Goal: Information Seeking & Learning: Learn about a topic

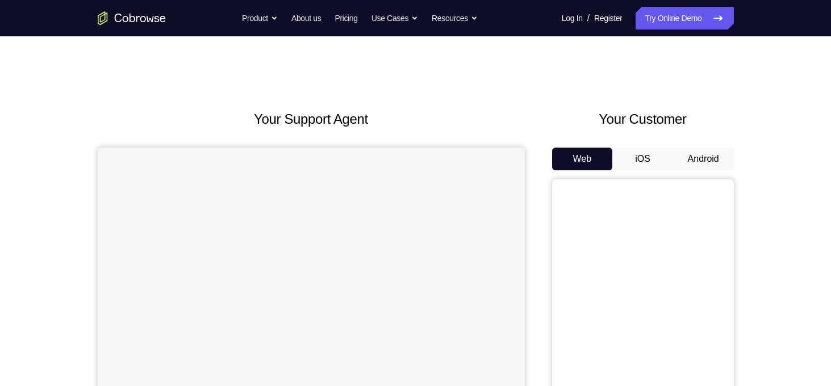
click at [692, 149] on button "Android" at bounding box center [703, 159] width 61 height 23
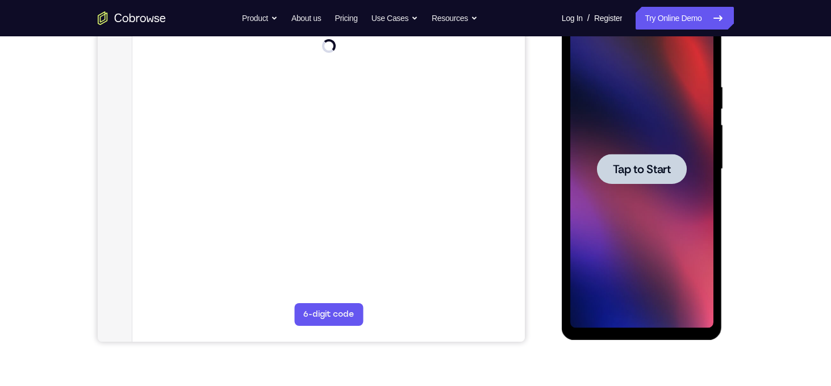
click at [642, 183] on div at bounding box center [642, 169] width 90 height 30
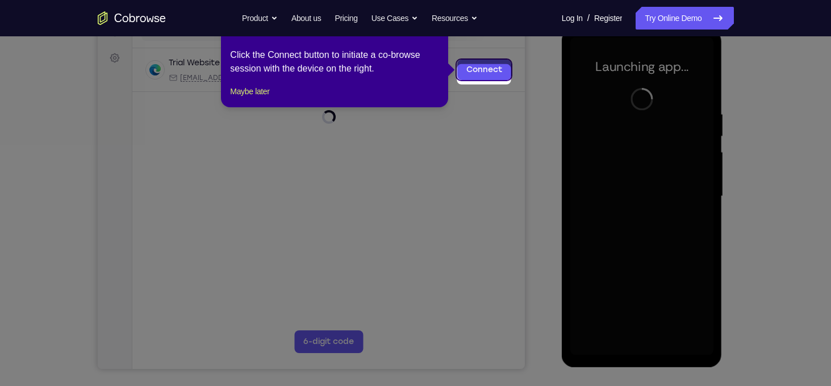
scroll to position [155, 0]
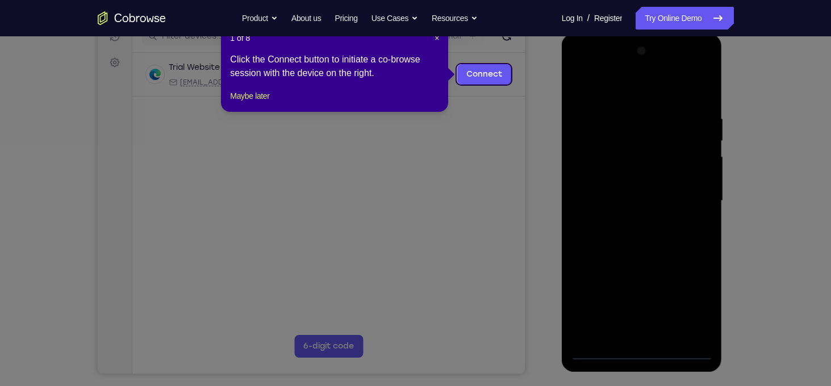
click at [433, 40] on header "1 of 8 ×" at bounding box center [334, 37] width 209 height 11
click at [436, 39] on span "×" at bounding box center [437, 38] width 5 height 9
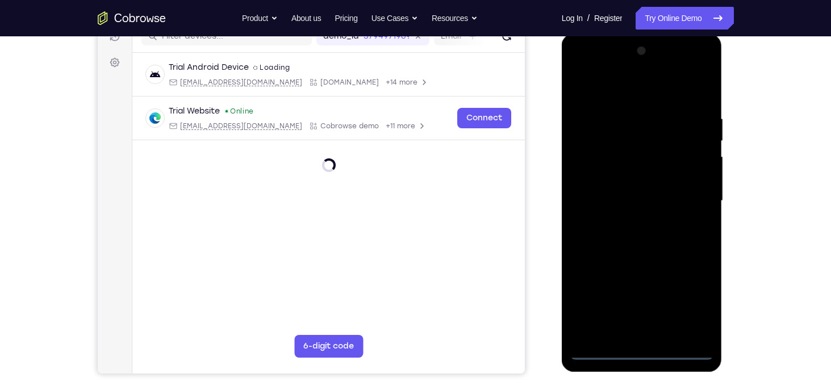
click at [636, 356] on div at bounding box center [641, 201] width 143 height 318
click at [690, 293] on div at bounding box center [641, 201] width 143 height 318
click at [611, 86] on div at bounding box center [641, 201] width 143 height 318
click at [689, 192] on div at bounding box center [641, 201] width 143 height 318
click at [658, 335] on div at bounding box center [641, 201] width 143 height 318
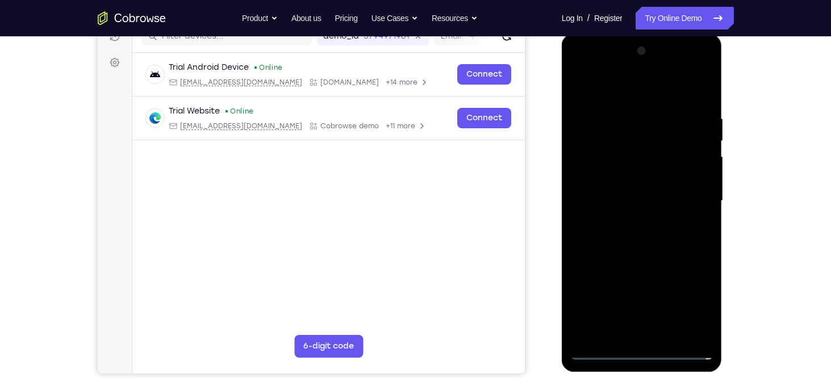
click at [628, 174] on div at bounding box center [641, 201] width 143 height 318
click at [609, 198] on div at bounding box center [641, 201] width 143 height 318
drag, startPoint x: 698, startPoint y: 175, endPoint x: 689, endPoint y: 131, distance: 44.7
click at [689, 131] on div at bounding box center [641, 201] width 143 height 318
click at [644, 177] on div at bounding box center [641, 201] width 143 height 318
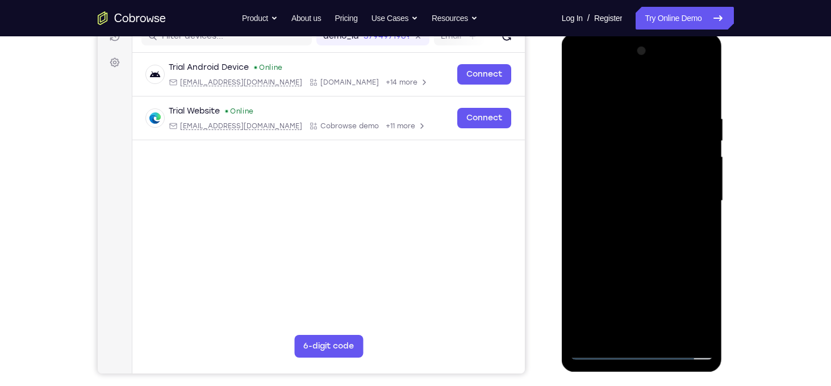
click at [708, 315] on div at bounding box center [641, 201] width 143 height 318
click at [708, 319] on div at bounding box center [641, 201] width 143 height 318
click at [710, 240] on div at bounding box center [641, 201] width 143 height 318
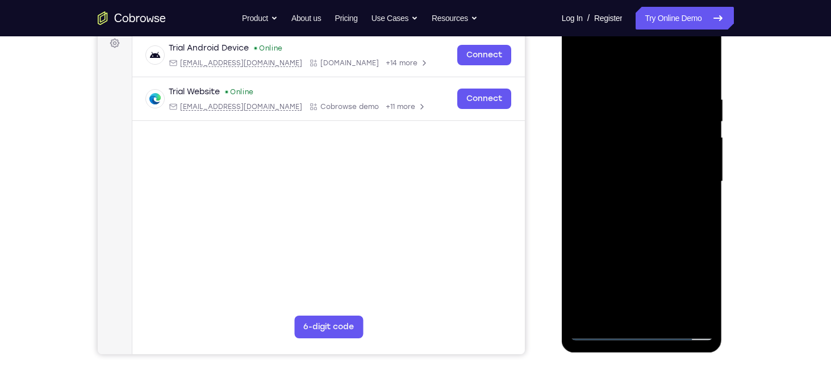
scroll to position [174, 0]
click at [629, 89] on div at bounding box center [641, 181] width 143 height 318
click at [697, 93] on div at bounding box center [641, 181] width 143 height 318
click at [700, 70] on div at bounding box center [641, 181] width 143 height 318
drag, startPoint x: 699, startPoint y: 93, endPoint x: 639, endPoint y: 88, distance: 59.9
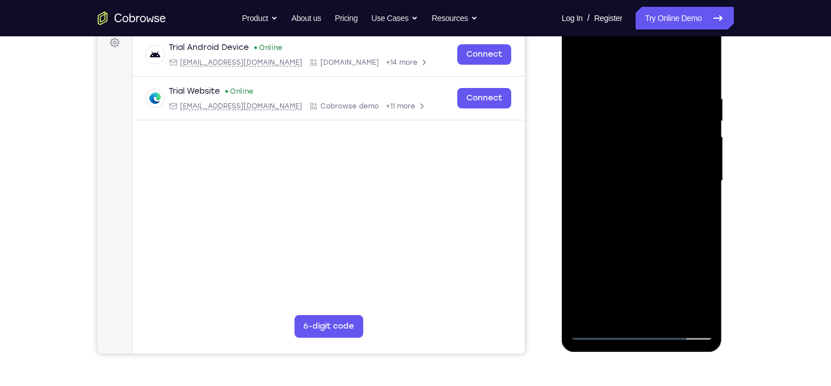
click at [639, 88] on div at bounding box center [641, 181] width 143 height 318
drag, startPoint x: 677, startPoint y: 97, endPoint x: 619, endPoint y: 95, distance: 58.0
click at [619, 95] on div at bounding box center [641, 181] width 143 height 318
click at [689, 88] on div at bounding box center [641, 181] width 143 height 318
click at [703, 71] on div at bounding box center [641, 181] width 143 height 318
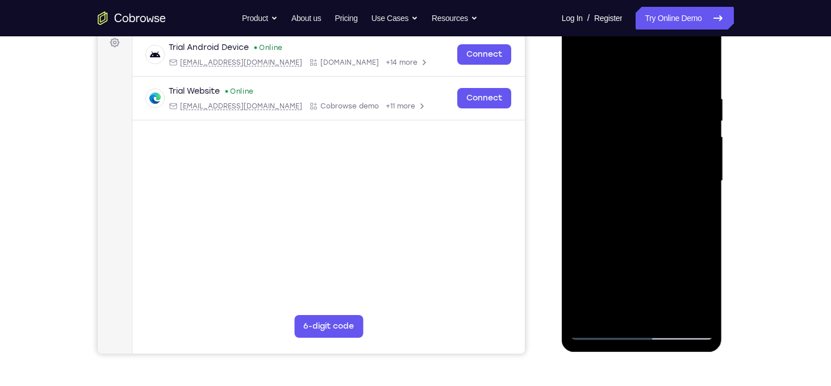
click at [675, 312] on div at bounding box center [641, 181] width 143 height 318
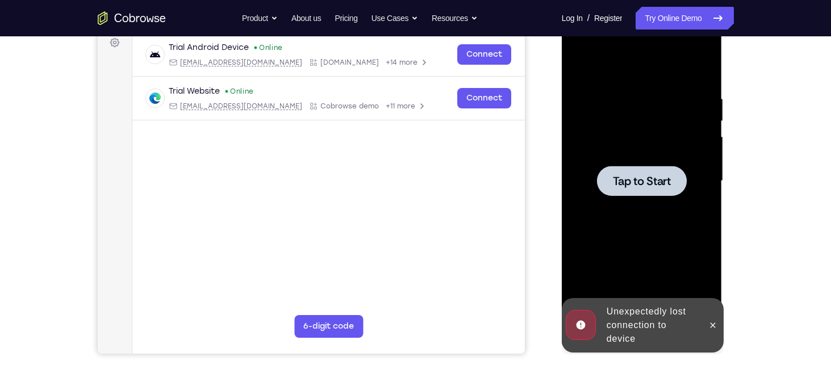
click at [645, 161] on div at bounding box center [641, 181] width 143 height 318
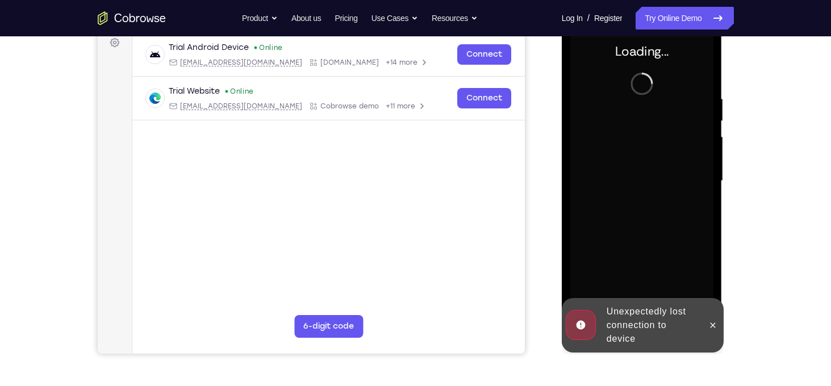
click at [671, 184] on div at bounding box center [641, 181] width 143 height 318
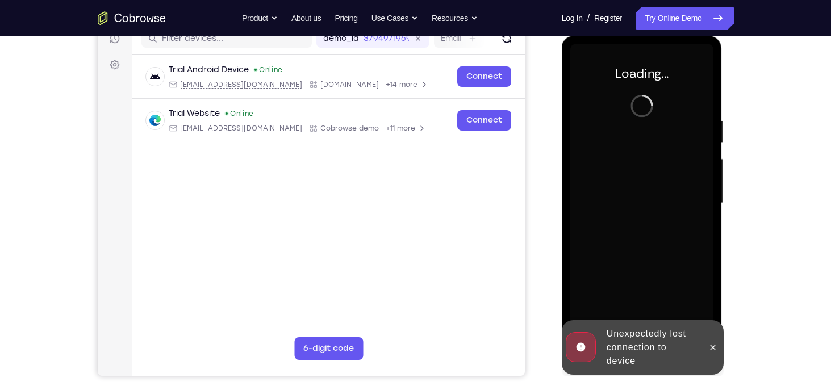
scroll to position [152, 0]
click at [715, 349] on icon at bounding box center [712, 347] width 9 height 9
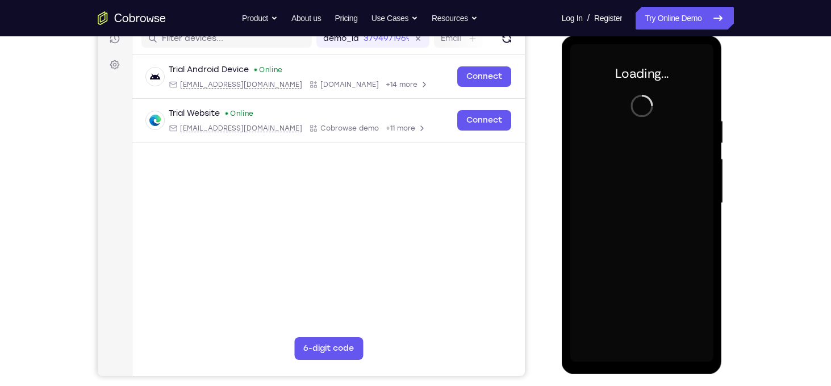
click at [541, 215] on div "Your Support Agent Your Customer Web iOS Android" at bounding box center [416, 167] width 636 height 420
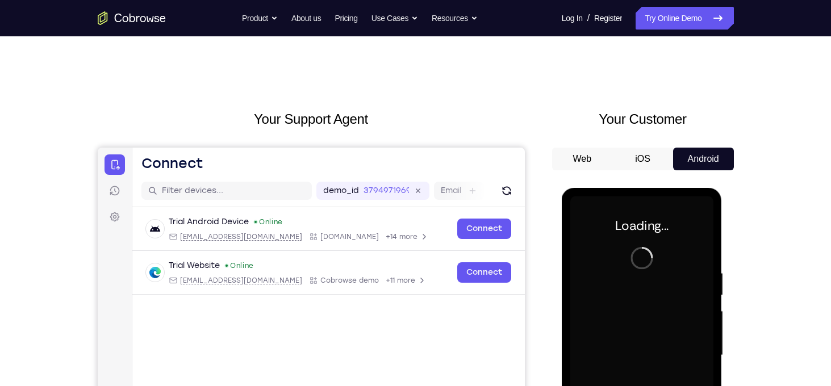
scroll to position [0, 0]
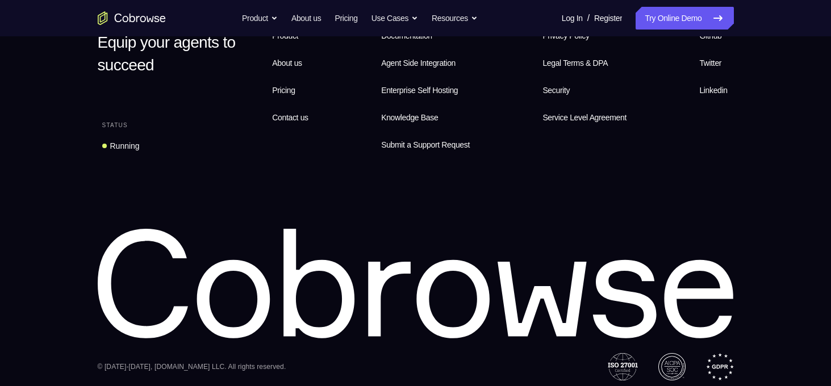
click at [765, 188] on div "Equip your agents to succeed Status Running Features Product About us Pricing C…" at bounding box center [415, 192] width 727 height 377
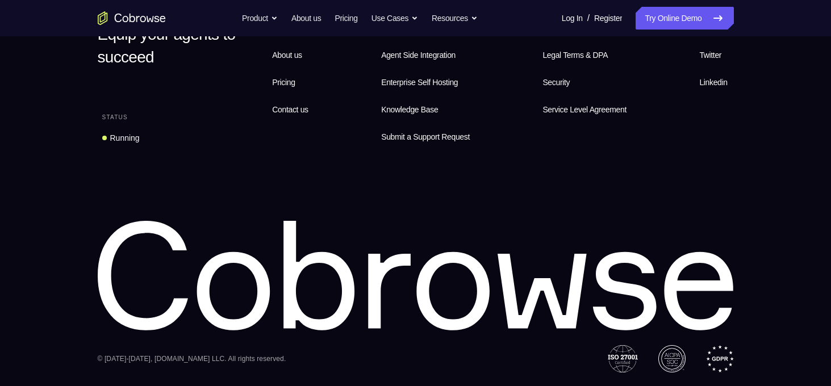
click at [760, 338] on div "Equip your agents to succeed Status Running Features Product About us Pricing C…" at bounding box center [415, 184] width 727 height 377
click at [765, 362] on div "Equip your agents to succeed Status Running Features Product About us Pricing C…" at bounding box center [415, 184] width 727 height 377
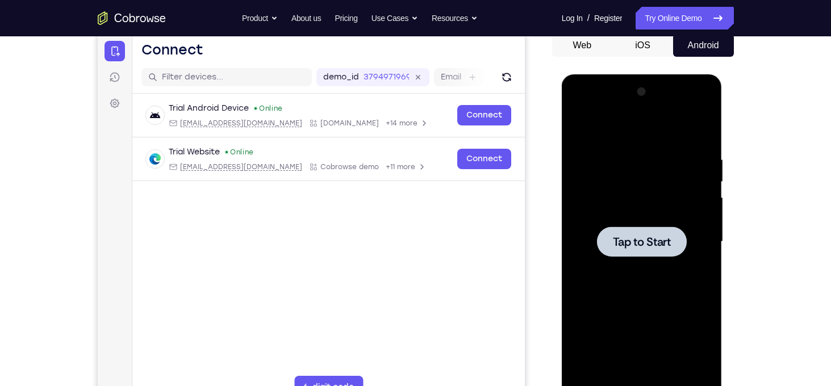
scroll to position [117, 0]
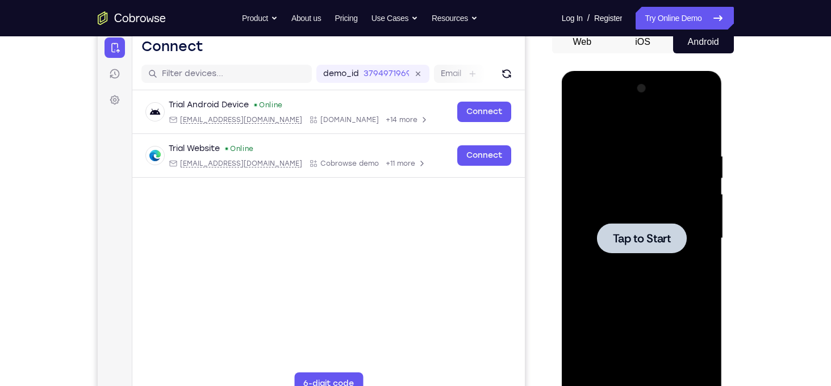
click at [639, 265] on div at bounding box center [641, 239] width 143 height 318
click at [641, 241] on span "Tap to Start" at bounding box center [642, 238] width 58 height 11
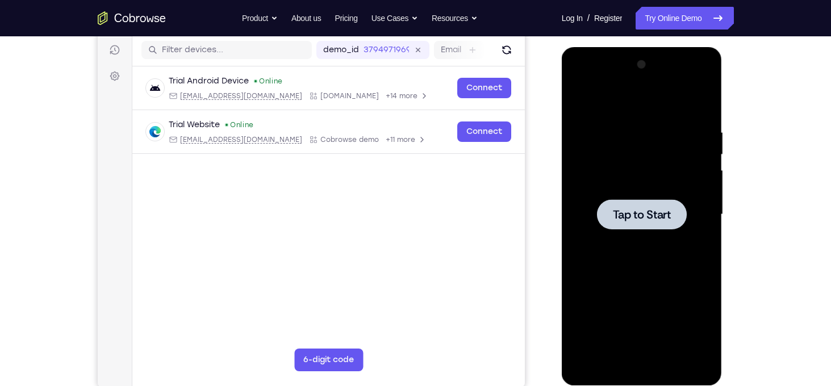
scroll to position [169, 0]
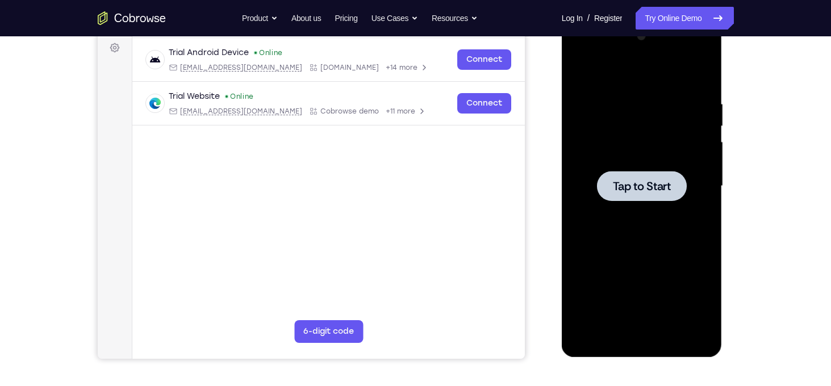
click at [634, 207] on div at bounding box center [641, 186] width 143 height 318
click at [631, 191] on span "Tap to Start" at bounding box center [642, 186] width 58 height 11
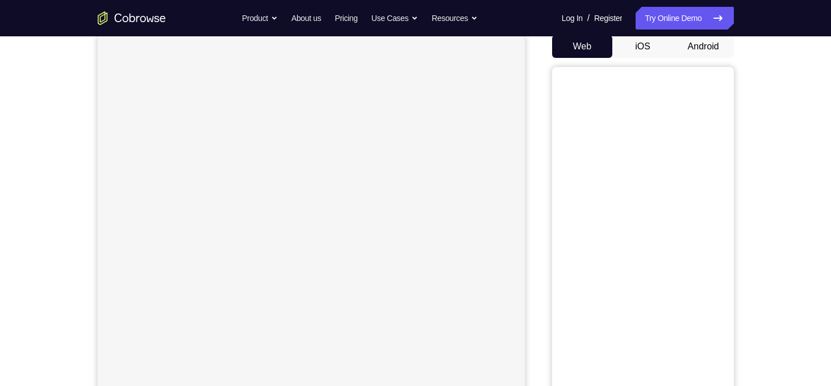
click at [702, 53] on button "Android" at bounding box center [703, 46] width 61 height 23
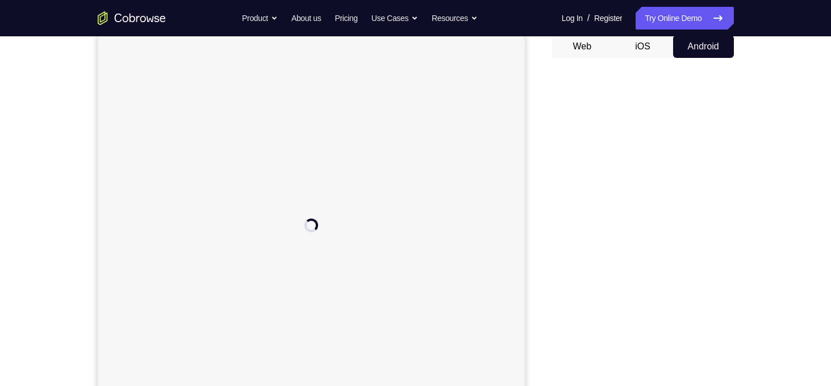
click at [758, 120] on div "Your Support Agent Your Customer Web iOS Android Next Steps We’d be happy to gi…" at bounding box center [415, 298] width 727 height 749
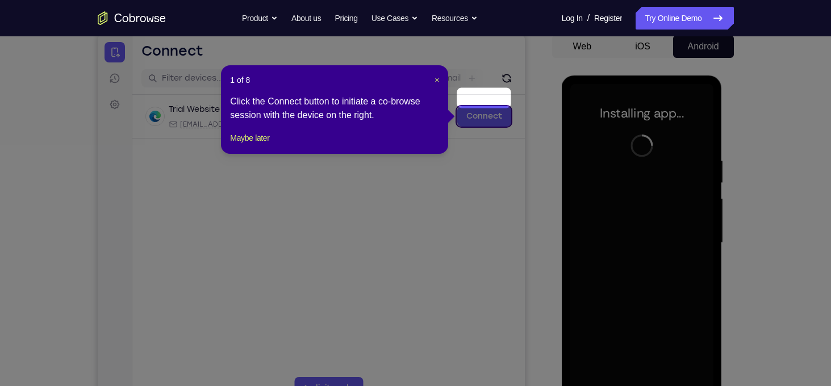
scroll to position [136, 0]
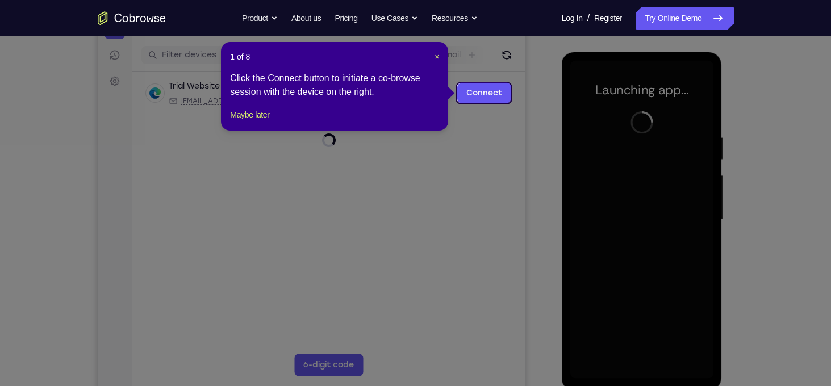
click at [441, 55] on div "1 of 8 × Click the Connect button to initiate a co-browse session with the devi…" at bounding box center [334, 86] width 227 height 89
click at [435, 56] on span "×" at bounding box center [437, 56] width 5 height 9
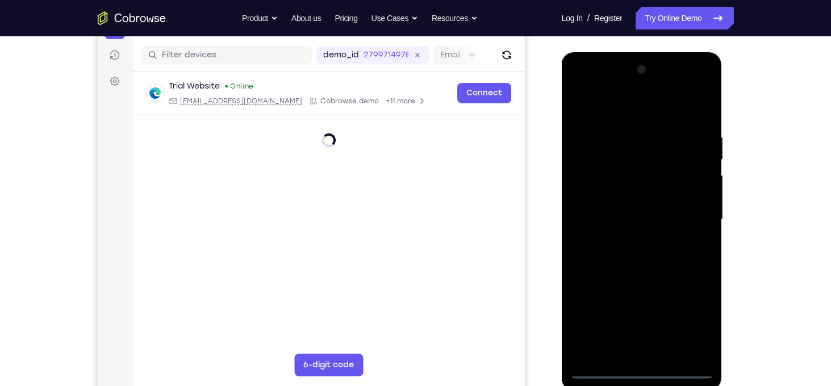
click at [644, 371] on div at bounding box center [641, 220] width 143 height 318
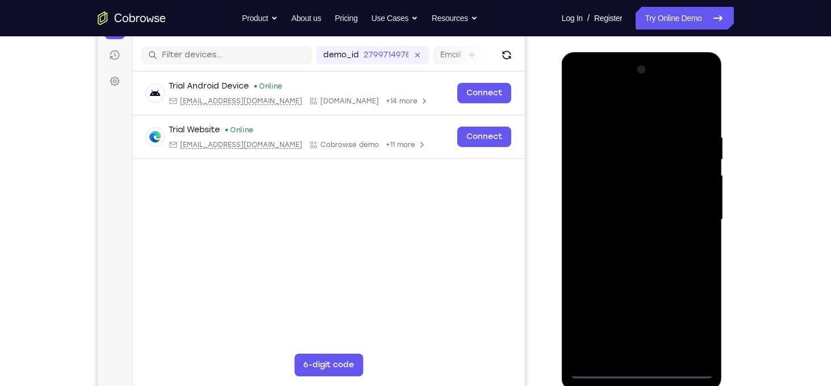
click at [687, 322] on div at bounding box center [641, 220] width 143 height 318
click at [612, 111] on div at bounding box center [641, 220] width 143 height 318
click at [698, 216] on div at bounding box center [641, 220] width 143 height 318
click at [629, 240] on div at bounding box center [641, 220] width 143 height 318
click at [592, 207] on div at bounding box center [641, 220] width 143 height 318
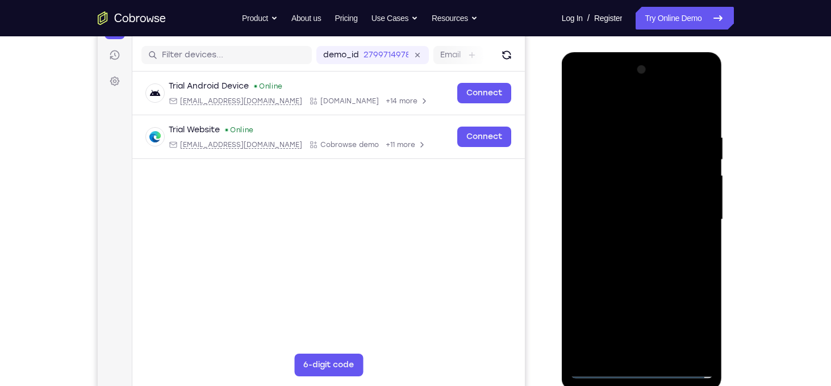
click at [603, 193] on div at bounding box center [641, 220] width 143 height 318
click at [649, 220] on div at bounding box center [641, 220] width 143 height 318
click at [649, 260] on div at bounding box center [641, 220] width 143 height 318
click at [644, 248] on div at bounding box center [641, 220] width 143 height 318
click at [671, 353] on div at bounding box center [641, 220] width 143 height 318
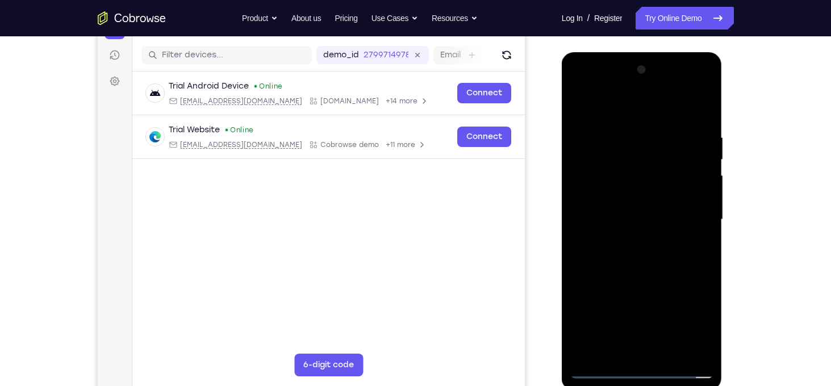
click at [702, 118] on div at bounding box center [641, 220] width 143 height 318
click at [662, 354] on div at bounding box center [641, 220] width 143 height 318
click at [656, 284] on div at bounding box center [641, 220] width 143 height 318
click at [727, 198] on div at bounding box center [643, 218] width 182 height 349
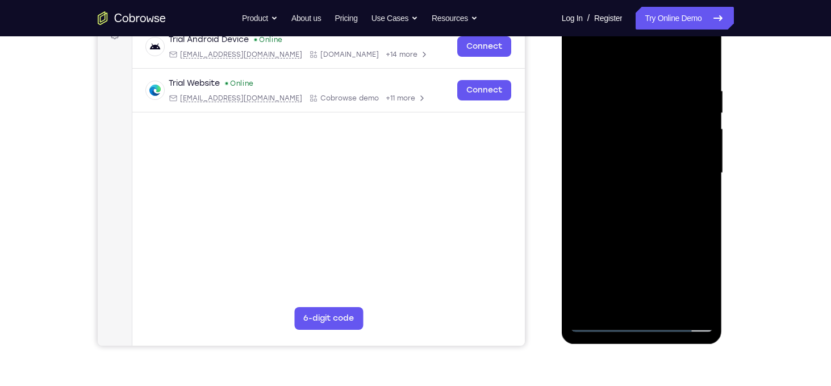
drag, startPoint x: 665, startPoint y: 214, endPoint x: 667, endPoint y: 153, distance: 61.4
click at [667, 153] on div at bounding box center [641, 173] width 143 height 318
drag, startPoint x: 656, startPoint y: 174, endPoint x: 663, endPoint y: 237, distance: 63.5
click at [663, 237] on div at bounding box center [641, 173] width 143 height 318
drag, startPoint x: 663, startPoint y: 237, endPoint x: 660, endPoint y: 166, distance: 71.1
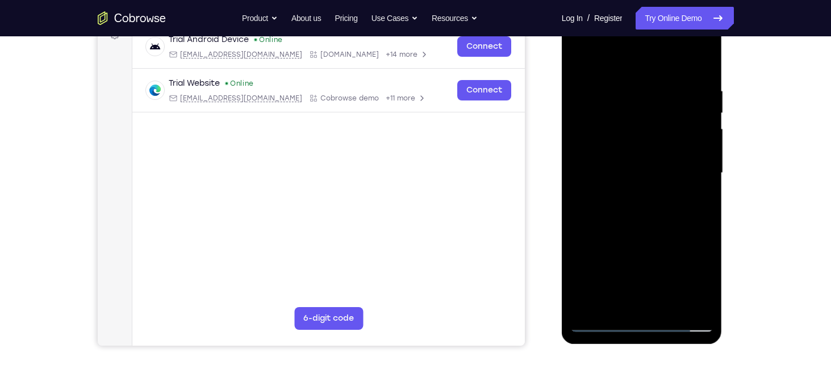
click at [660, 166] on div at bounding box center [641, 173] width 143 height 318
drag, startPoint x: 660, startPoint y: 224, endPoint x: 650, endPoint y: 179, distance: 46.5
click at [650, 179] on div at bounding box center [641, 173] width 143 height 318
drag, startPoint x: 636, startPoint y: 198, endPoint x: 638, endPoint y: 358, distance: 159.6
click at [638, 346] on html "Online web based iOS Simulators and Android Emulators. Run iPhone, iPad, Mobile…" at bounding box center [643, 176] width 162 height 341
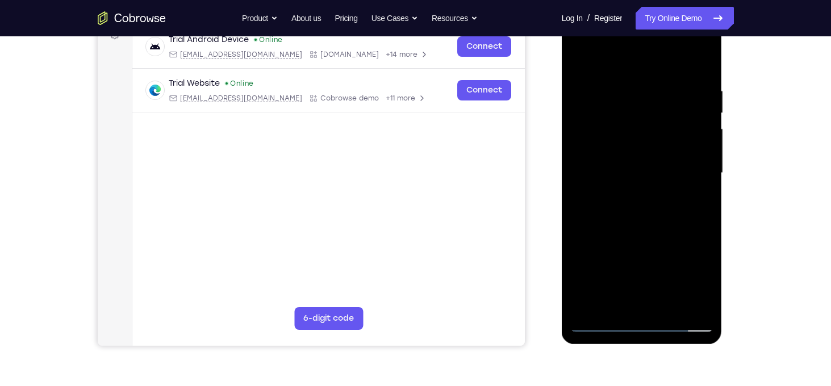
click at [681, 172] on div at bounding box center [641, 173] width 143 height 318
drag, startPoint x: 686, startPoint y: 151, endPoint x: 683, endPoint y: 118, distance: 33.0
click at [683, 118] on div at bounding box center [641, 173] width 143 height 318
click at [577, 60] on div at bounding box center [641, 173] width 143 height 318
click at [633, 172] on div at bounding box center [641, 173] width 143 height 318
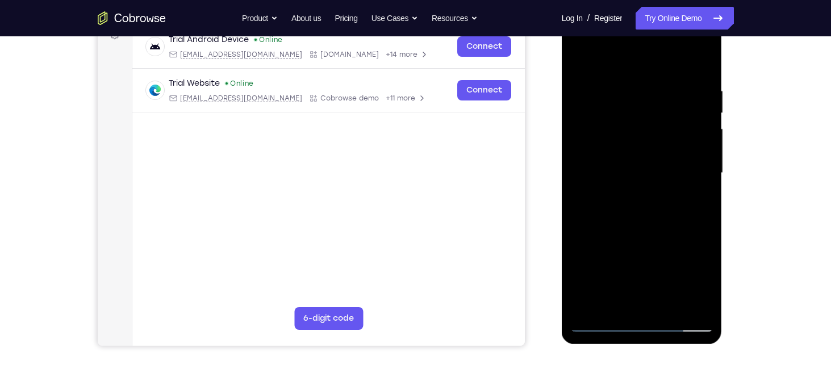
click at [644, 237] on div at bounding box center [641, 173] width 143 height 318
click at [577, 58] on div at bounding box center [641, 173] width 143 height 318
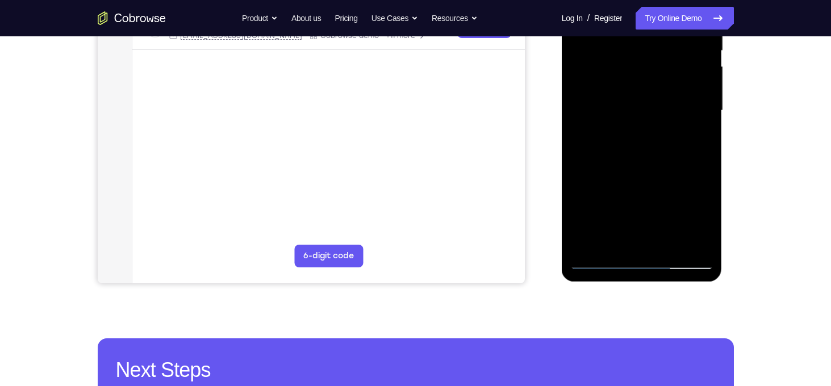
scroll to position [219, 0]
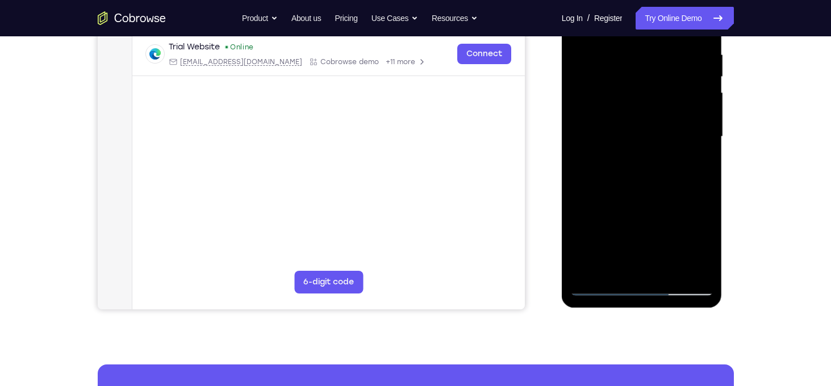
click at [707, 257] on div at bounding box center [641, 137] width 143 height 318
drag, startPoint x: 694, startPoint y: 197, endPoint x: 694, endPoint y: 169, distance: 27.3
click at [694, 169] on div at bounding box center [641, 137] width 143 height 318
drag, startPoint x: 699, startPoint y: 137, endPoint x: 696, endPoint y: 181, distance: 44.4
click at [696, 181] on div at bounding box center [641, 137] width 143 height 318
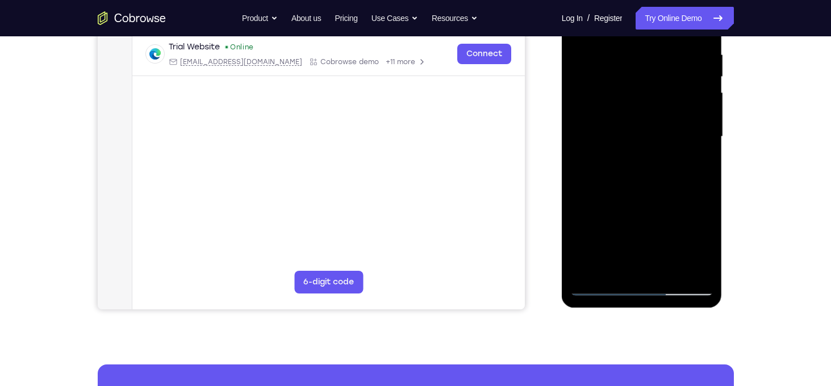
drag, startPoint x: 692, startPoint y: 108, endPoint x: 688, endPoint y: 182, distance: 74.5
click at [688, 182] on div at bounding box center [641, 137] width 143 height 318
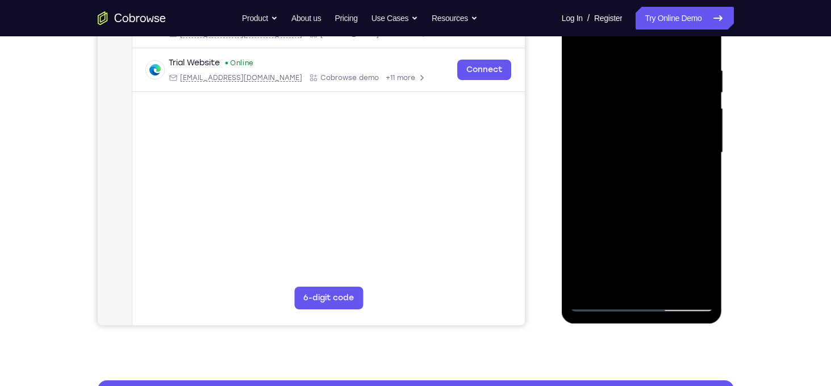
scroll to position [148, 0]
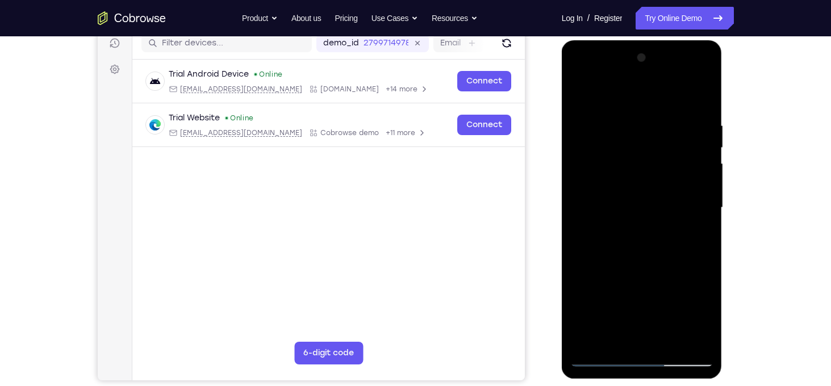
click at [625, 115] on div at bounding box center [641, 208] width 143 height 318
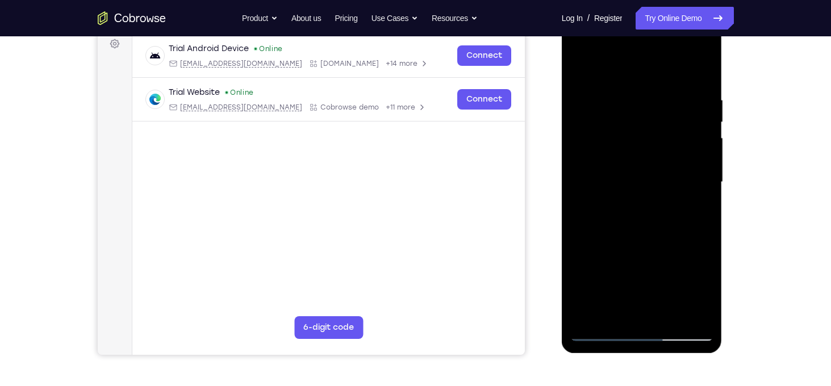
scroll to position [174, 0]
click at [698, 178] on div at bounding box center [641, 182] width 143 height 318
click at [707, 184] on div at bounding box center [641, 182] width 143 height 318
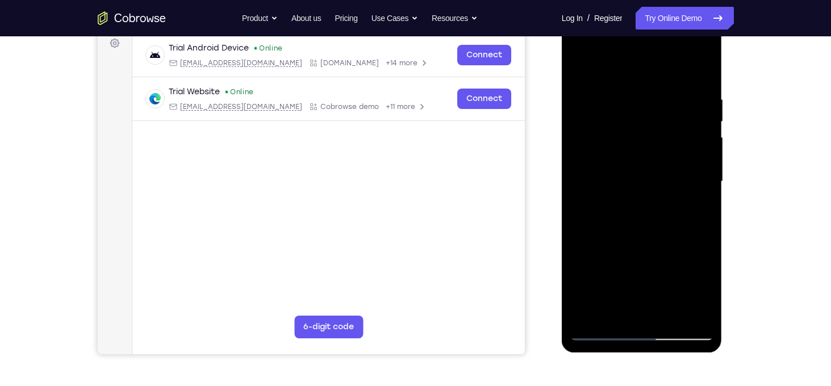
click at [709, 183] on div at bounding box center [641, 182] width 143 height 318
click at [711, 178] on div at bounding box center [641, 182] width 143 height 318
click at [704, 172] on div at bounding box center [641, 182] width 143 height 318
click at [697, 69] on div at bounding box center [641, 182] width 143 height 318
drag, startPoint x: 682, startPoint y: 135, endPoint x: 684, endPoint y: 74, distance: 60.8
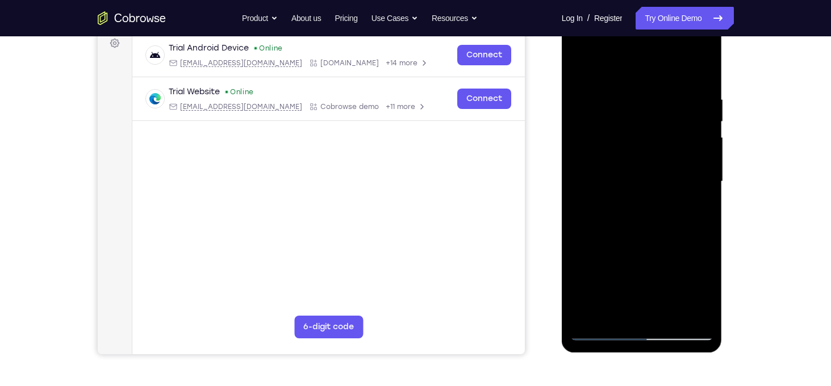
click at [684, 74] on div at bounding box center [641, 182] width 143 height 318
drag, startPoint x: 671, startPoint y: 147, endPoint x: 668, endPoint y: 77, distance: 69.4
click at [668, 77] on div at bounding box center [641, 182] width 143 height 318
drag, startPoint x: 659, startPoint y: 186, endPoint x: 655, endPoint y: 105, distance: 81.3
click at [655, 105] on div at bounding box center [641, 182] width 143 height 318
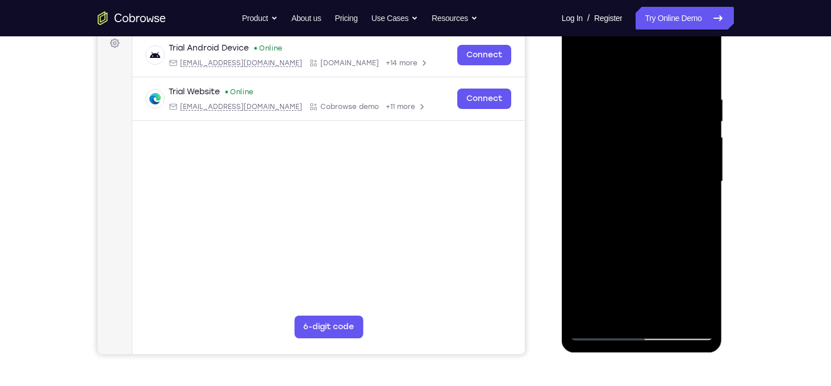
drag, startPoint x: 668, startPoint y: 202, endPoint x: 657, endPoint y: 69, distance: 133.4
click at [657, 69] on div at bounding box center [641, 182] width 143 height 318
drag, startPoint x: 658, startPoint y: 139, endPoint x: 656, endPoint y: 110, distance: 29.1
click at [656, 110] on div at bounding box center [641, 182] width 143 height 318
click at [704, 65] on div at bounding box center [641, 182] width 143 height 318
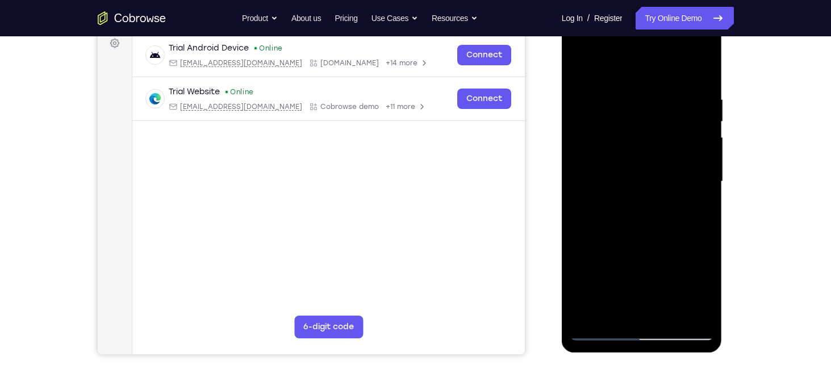
click at [582, 62] on div at bounding box center [641, 182] width 143 height 318
click at [579, 65] on div at bounding box center [641, 182] width 143 height 318
drag, startPoint x: 619, startPoint y: 154, endPoint x: 623, endPoint y: 69, distance: 85.3
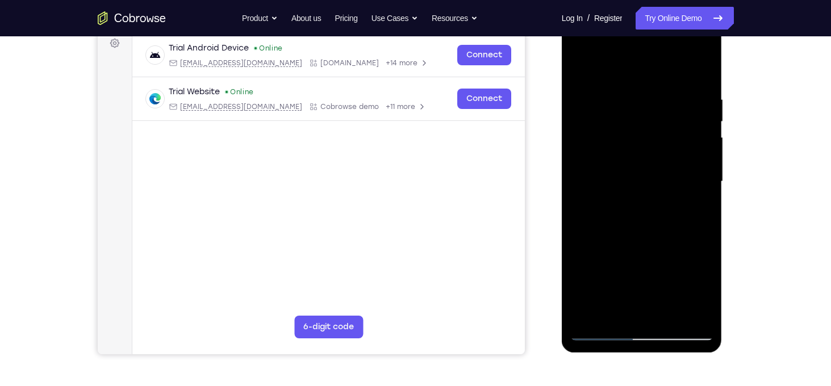
click at [623, 69] on div at bounding box center [641, 182] width 143 height 318
drag, startPoint x: 632, startPoint y: 166, endPoint x: 633, endPoint y: 96, distance: 69.9
click at [633, 96] on div at bounding box center [641, 182] width 143 height 318
drag, startPoint x: 633, startPoint y: 187, endPoint x: 641, endPoint y: 85, distance: 103.1
click at [641, 85] on div at bounding box center [641, 182] width 143 height 318
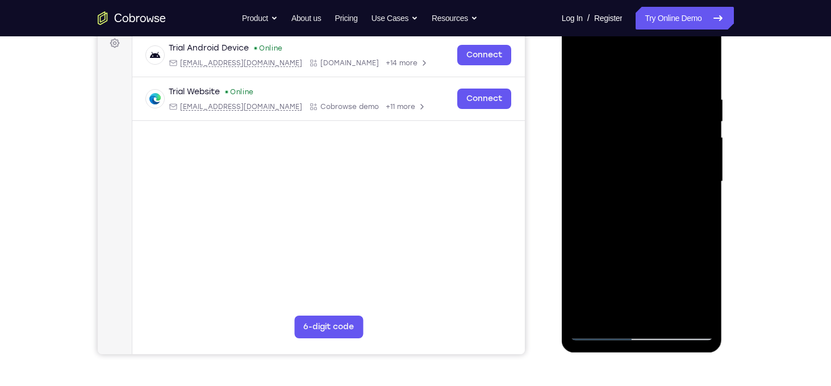
drag, startPoint x: 658, startPoint y: 177, endPoint x: 659, endPoint y: 98, distance: 79.5
click at [659, 98] on div at bounding box center [641, 182] width 143 height 318
drag, startPoint x: 675, startPoint y: 190, endPoint x: 683, endPoint y: 101, distance: 89.5
click at [683, 101] on div at bounding box center [641, 182] width 143 height 318
drag, startPoint x: 677, startPoint y: 151, endPoint x: 673, endPoint y: 82, distance: 68.9
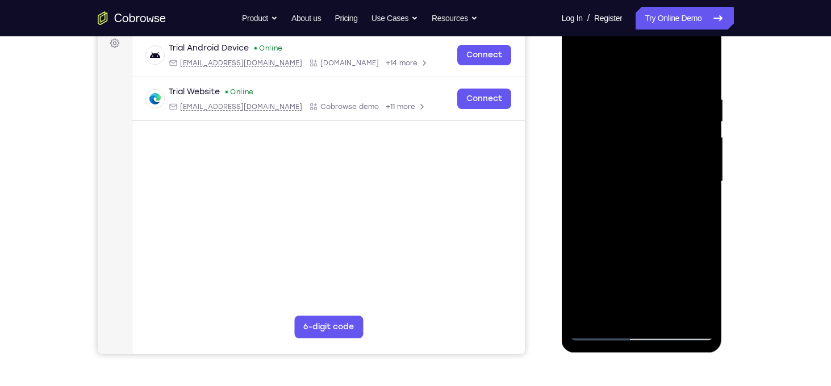
click at [673, 82] on div at bounding box center [641, 182] width 143 height 318
drag, startPoint x: 677, startPoint y: 193, endPoint x: 677, endPoint y: 102, distance: 90.3
click at [677, 102] on div at bounding box center [641, 182] width 143 height 318
drag, startPoint x: 687, startPoint y: 252, endPoint x: 686, endPoint y: 126, distance: 126.1
click at [686, 126] on div at bounding box center [641, 182] width 143 height 318
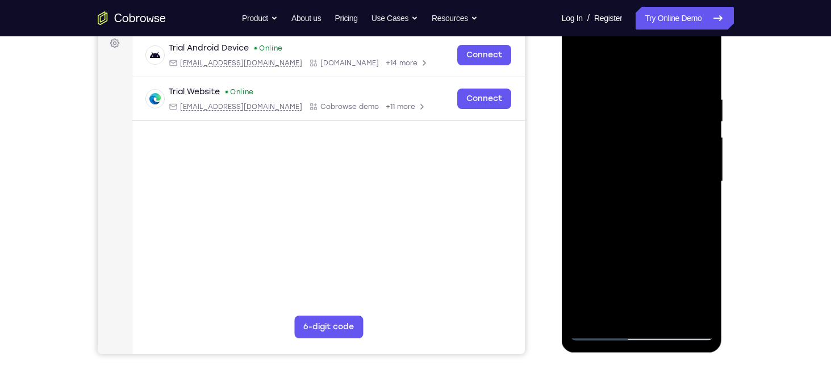
drag, startPoint x: 687, startPoint y: 206, endPoint x: 687, endPoint y: 120, distance: 85.2
click at [687, 120] on div at bounding box center [641, 182] width 143 height 318
drag, startPoint x: 687, startPoint y: 210, endPoint x: 684, endPoint y: 157, distance: 52.9
click at [684, 157] on div at bounding box center [641, 182] width 143 height 318
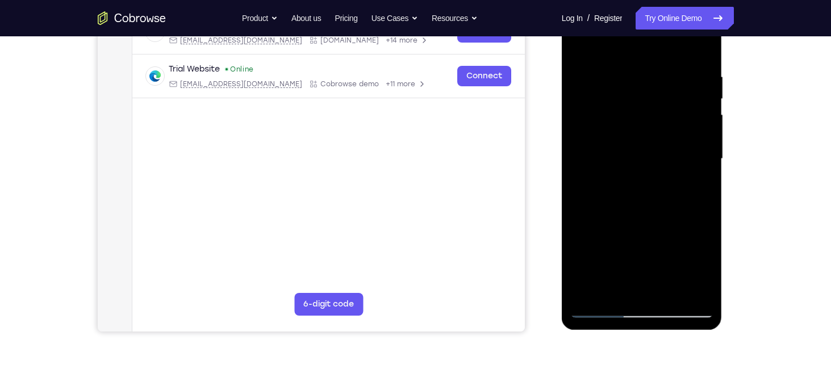
scroll to position [198, 0]
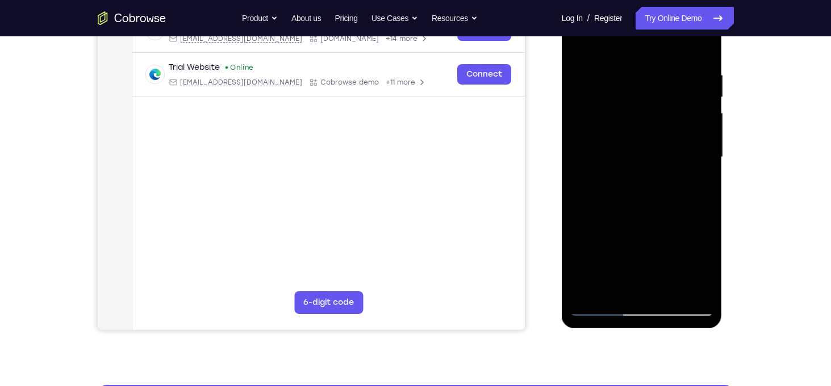
drag, startPoint x: 1287, startPoint y: 167, endPoint x: 700, endPoint y: 131, distance: 587.9
click at [700, 131] on div at bounding box center [641, 157] width 143 height 318
drag, startPoint x: 684, startPoint y: 111, endPoint x: 681, endPoint y: 95, distance: 16.9
click at [681, 95] on div at bounding box center [641, 157] width 143 height 318
click at [677, 247] on div at bounding box center [641, 157] width 143 height 318
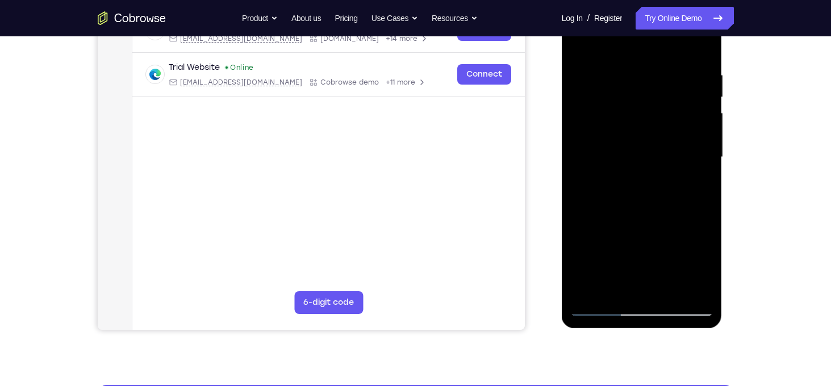
drag, startPoint x: 669, startPoint y: 229, endPoint x: 669, endPoint y: 224, distance: 5.7
click at [669, 224] on div at bounding box center [641, 157] width 143 height 318
click at [581, 222] on div at bounding box center [641, 157] width 143 height 318
drag, startPoint x: 658, startPoint y: 202, endPoint x: 659, endPoint y: 162, distance: 40.3
click at [659, 162] on div at bounding box center [641, 157] width 143 height 318
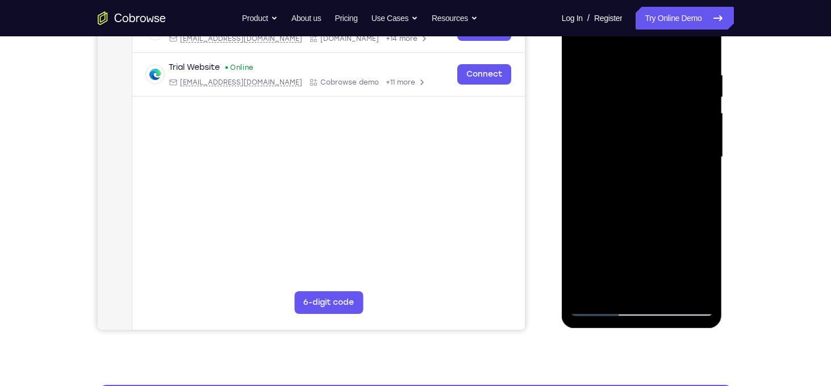
drag, startPoint x: 672, startPoint y: 205, endPoint x: 673, endPoint y: 140, distance: 65.3
click at [673, 140] on div at bounding box center [641, 157] width 143 height 318
drag, startPoint x: 669, startPoint y: 186, endPoint x: 670, endPoint y: 133, distance: 52.8
click at [670, 133] on div at bounding box center [641, 157] width 143 height 318
drag, startPoint x: 682, startPoint y: 152, endPoint x: 704, endPoint y: 49, distance: 105.2
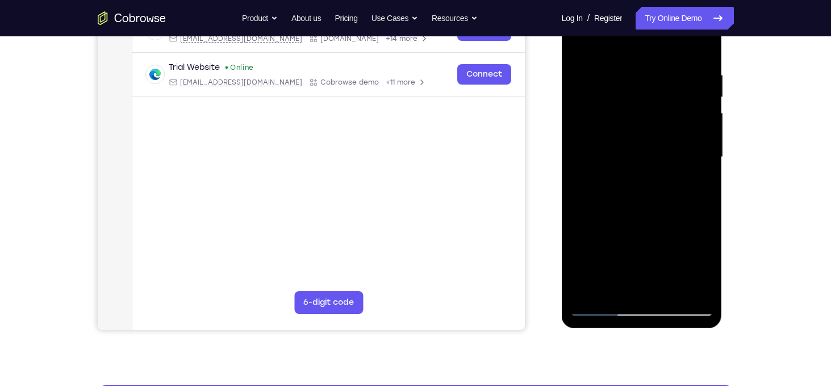
click at [704, 49] on div at bounding box center [641, 157] width 143 height 318
drag, startPoint x: 706, startPoint y: 181, endPoint x: 705, endPoint y: 152, distance: 29.0
click at [705, 152] on div at bounding box center [641, 157] width 143 height 318
drag, startPoint x: 690, startPoint y: 186, endPoint x: 686, endPoint y: 153, distance: 33.8
click at [686, 153] on div at bounding box center [641, 157] width 143 height 318
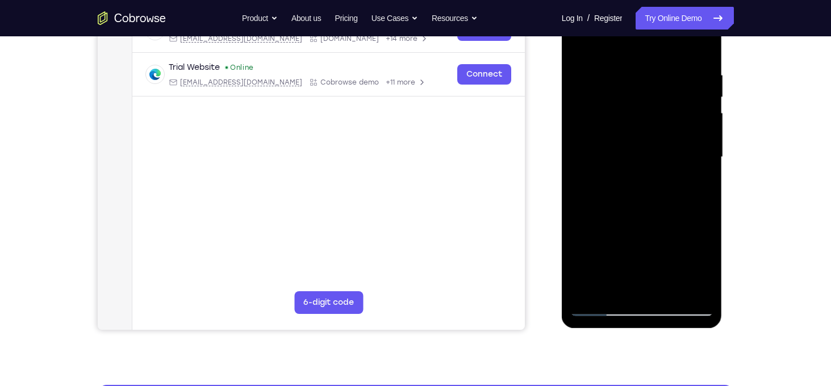
drag, startPoint x: 686, startPoint y: 153, endPoint x: 681, endPoint y: 103, distance: 49.7
click at [681, 103] on div at bounding box center [641, 157] width 143 height 318
drag, startPoint x: 671, startPoint y: 173, endPoint x: 674, endPoint y: 79, distance: 93.8
click at [674, 79] on div at bounding box center [641, 157] width 143 height 318
drag, startPoint x: 671, startPoint y: 193, endPoint x: 668, endPoint y: 145, distance: 47.3
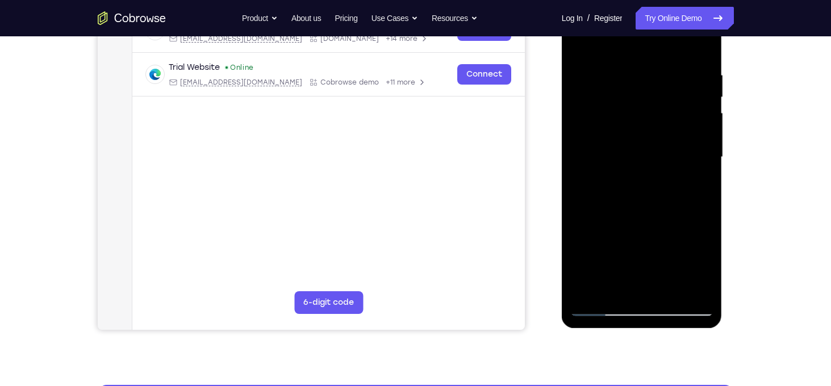
click at [668, 145] on div at bounding box center [641, 157] width 143 height 318
drag, startPoint x: 660, startPoint y: 217, endPoint x: 663, endPoint y: 142, distance: 75.0
click at [663, 142] on div at bounding box center [641, 157] width 143 height 318
drag, startPoint x: 663, startPoint y: 190, endPoint x: 663, endPoint y: 162, distance: 28.4
click at [663, 162] on div at bounding box center [641, 157] width 143 height 318
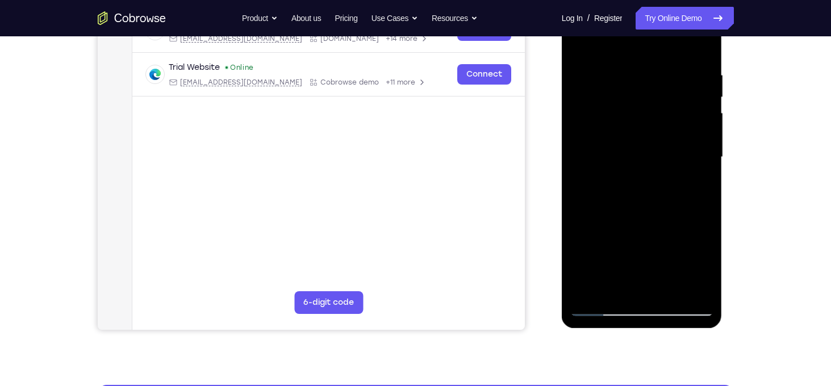
drag, startPoint x: 672, startPoint y: 203, endPoint x: 676, endPoint y: 141, distance: 61.5
click at [676, 141] on div at bounding box center [641, 157] width 143 height 318
drag, startPoint x: 676, startPoint y: 141, endPoint x: 674, endPoint y: 91, distance: 50.6
click at [674, 91] on div at bounding box center [641, 157] width 143 height 318
drag, startPoint x: 670, startPoint y: 156, endPoint x: 677, endPoint y: 72, distance: 84.3
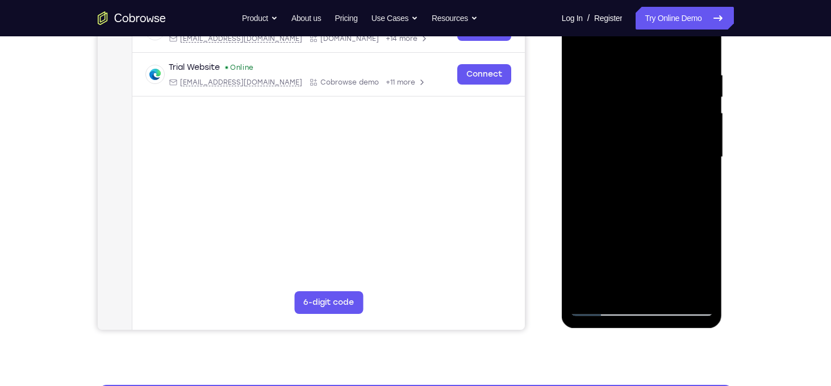
click at [677, 72] on div at bounding box center [641, 157] width 143 height 318
drag, startPoint x: 659, startPoint y: 171, endPoint x: 662, endPoint y: 137, distance: 33.6
click at [662, 137] on div at bounding box center [641, 157] width 143 height 318
drag, startPoint x: 675, startPoint y: 193, endPoint x: 675, endPoint y: 162, distance: 31.2
click at [675, 162] on div at bounding box center [641, 157] width 143 height 318
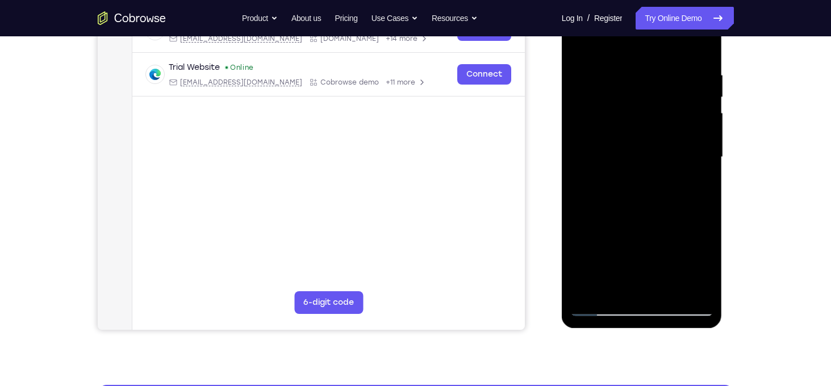
drag, startPoint x: 675, startPoint y: 162, endPoint x: 675, endPoint y: 145, distance: 16.5
click at [675, 145] on div at bounding box center [641, 157] width 143 height 318
drag, startPoint x: 692, startPoint y: 167, endPoint x: 682, endPoint y: 95, distance: 72.9
click at [682, 95] on div at bounding box center [641, 157] width 143 height 318
drag, startPoint x: 694, startPoint y: 161, endPoint x: 682, endPoint y: 79, distance: 83.1
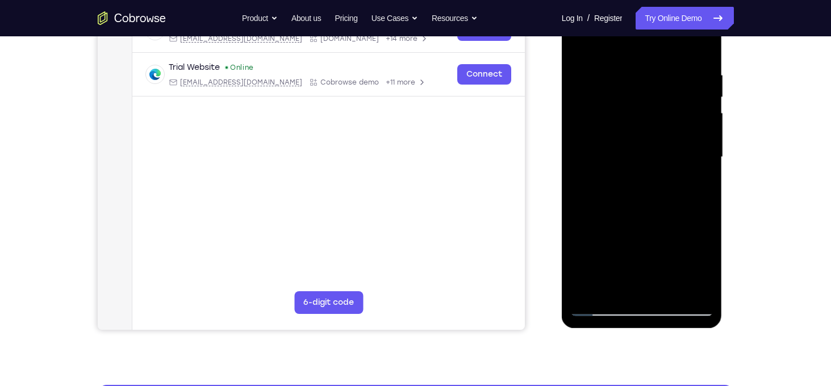
click at [682, 79] on div at bounding box center [641, 157] width 143 height 318
drag, startPoint x: 680, startPoint y: 132, endPoint x: 677, endPoint y: 67, distance: 64.8
click at [677, 67] on div at bounding box center [641, 157] width 143 height 318
drag, startPoint x: 679, startPoint y: 183, endPoint x: 675, endPoint y: 92, distance: 91.0
click at [675, 92] on div at bounding box center [641, 157] width 143 height 318
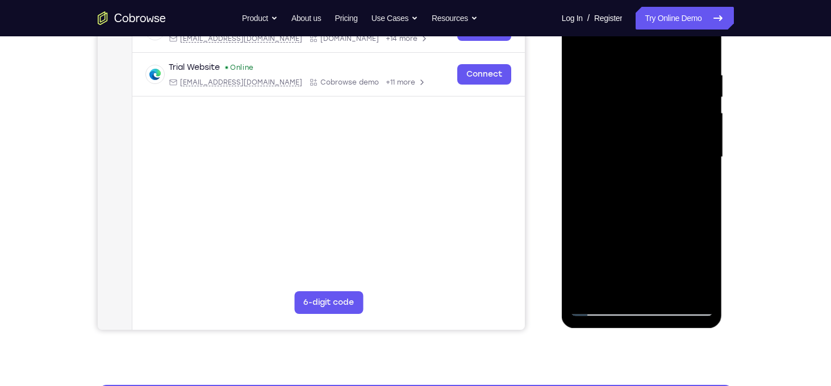
drag, startPoint x: 682, startPoint y: 163, endPoint x: 674, endPoint y: 78, distance: 85.1
click at [674, 78] on div at bounding box center [641, 157] width 143 height 318
drag, startPoint x: 662, startPoint y: 144, endPoint x: 657, endPoint y: 87, distance: 57.6
click at [657, 87] on div at bounding box center [641, 157] width 143 height 318
drag, startPoint x: 704, startPoint y: 191, endPoint x: 682, endPoint y: 126, distance: 69.5
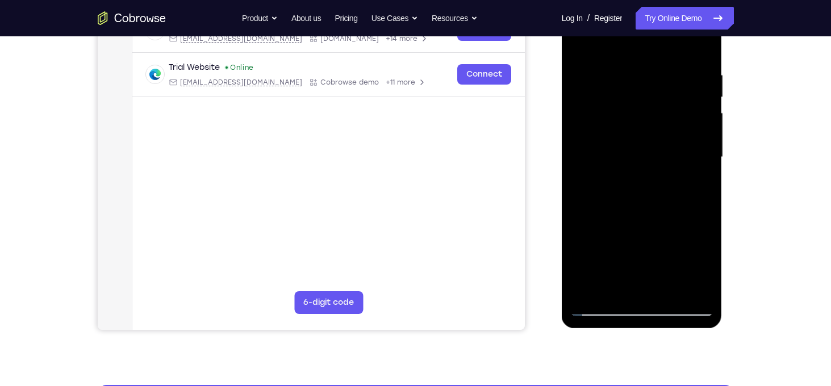
click at [682, 126] on div at bounding box center [641, 157] width 143 height 318
drag, startPoint x: 682, startPoint y: 126, endPoint x: 630, endPoint y: 75, distance: 72.3
click at [630, 75] on div at bounding box center [641, 157] width 143 height 318
drag, startPoint x: 655, startPoint y: 161, endPoint x: 645, endPoint y: 92, distance: 70.1
click at [645, 92] on div at bounding box center [641, 157] width 143 height 318
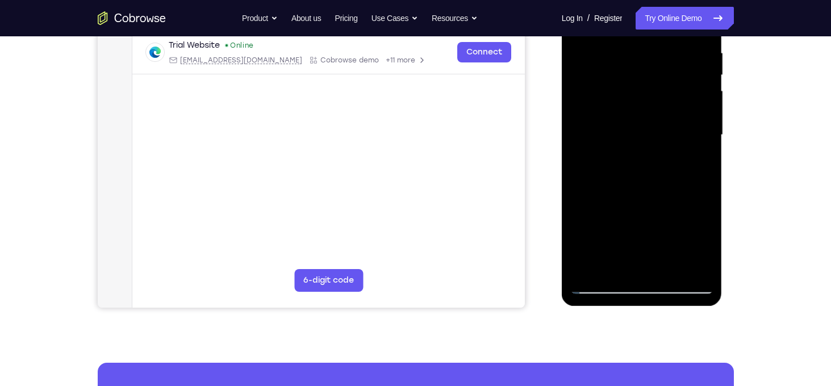
scroll to position [219, 0]
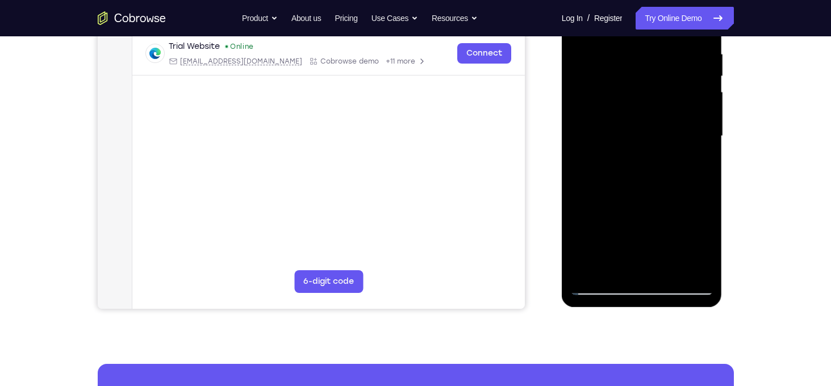
drag, startPoint x: 649, startPoint y: 213, endPoint x: 640, endPoint y: 101, distance: 112.3
click at [640, 101] on div at bounding box center [641, 136] width 143 height 318
drag, startPoint x: 666, startPoint y: 170, endPoint x: 665, endPoint y: 152, distance: 17.6
click at [665, 152] on div at bounding box center [641, 136] width 143 height 318
click at [699, 272] on div at bounding box center [641, 136] width 143 height 318
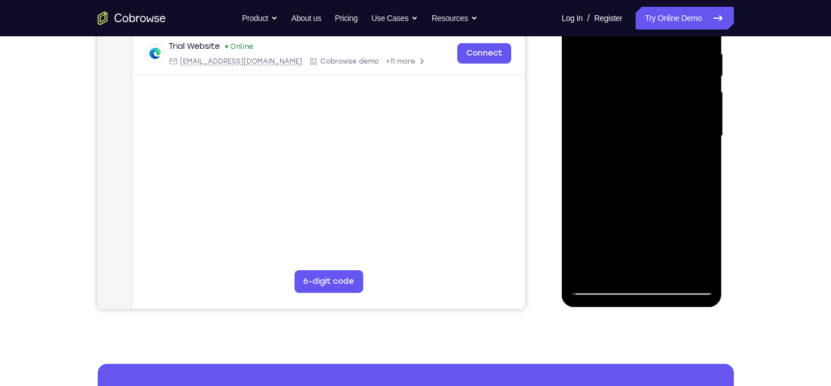
drag, startPoint x: 692, startPoint y: 191, endPoint x: 690, endPoint y: 138, distance: 52.9
click at [690, 138] on div at bounding box center [641, 136] width 143 height 318
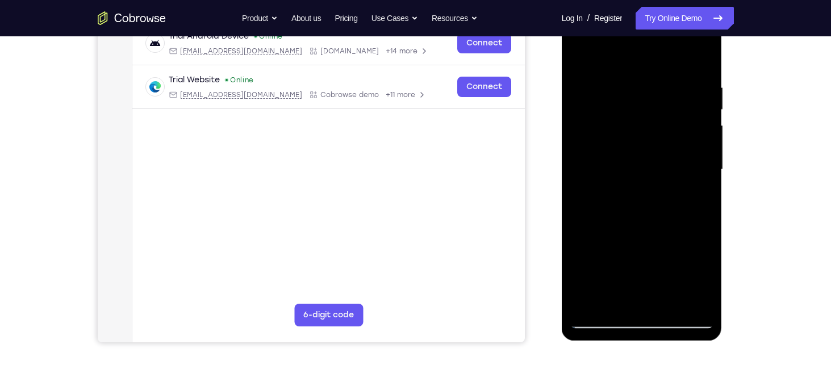
scroll to position [186, 0]
